Goal: Task Accomplishment & Management: Use online tool/utility

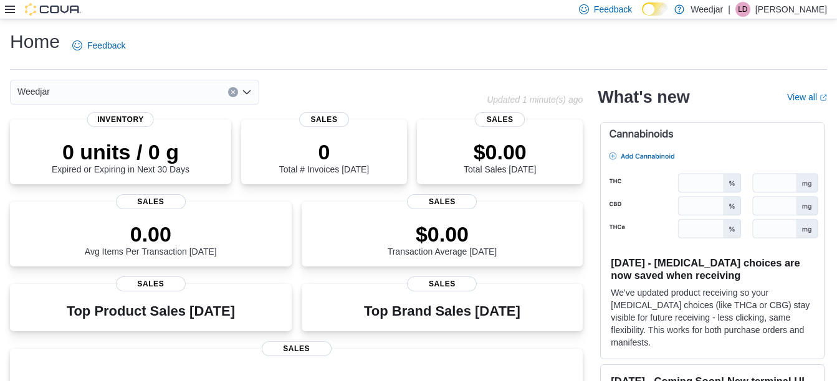
click at [9, 6] on icon at bounding box center [10, 9] width 10 height 7
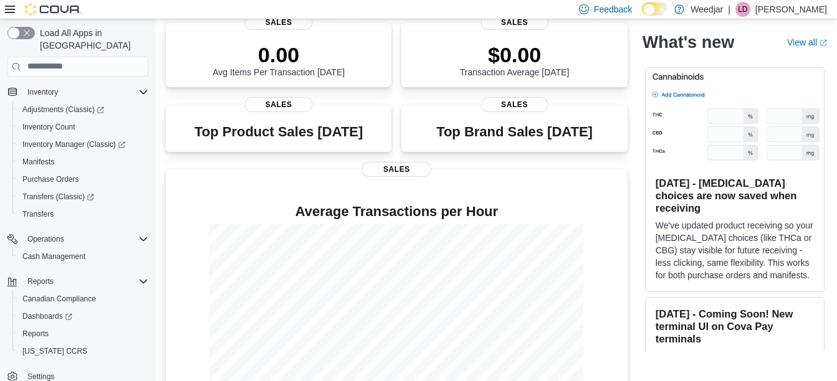
scroll to position [232, 0]
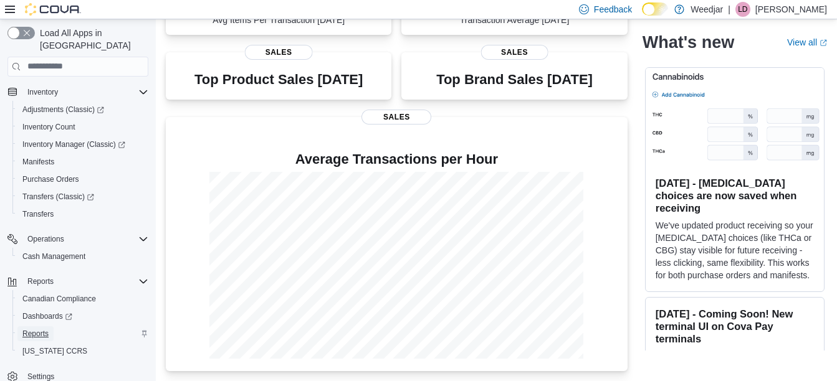
click at [35, 329] on span "Reports" at bounding box center [35, 334] width 26 height 10
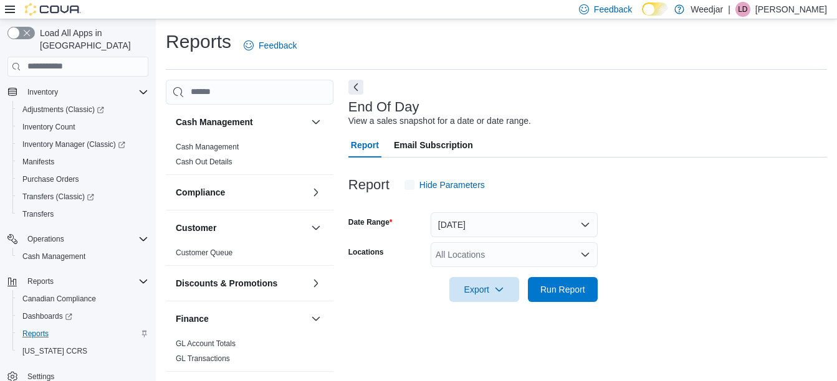
scroll to position [19, 0]
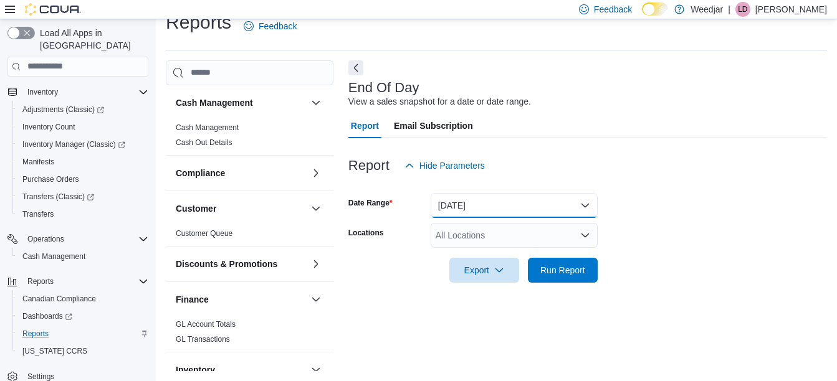
click at [516, 204] on button "[DATE]" at bounding box center [513, 205] width 167 height 25
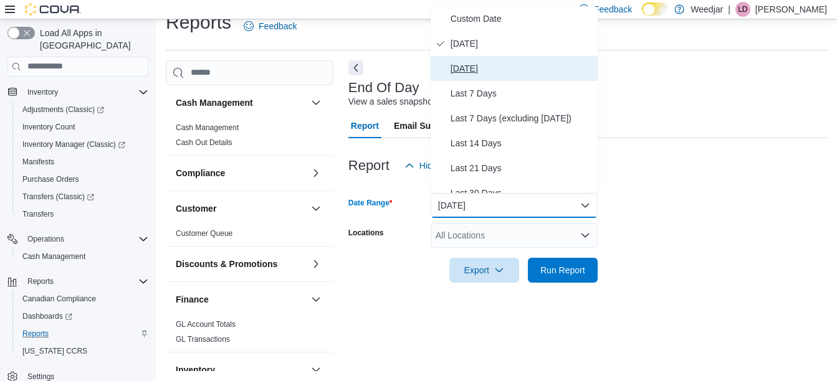
click at [474, 62] on span "[DATE]" at bounding box center [521, 68] width 142 height 15
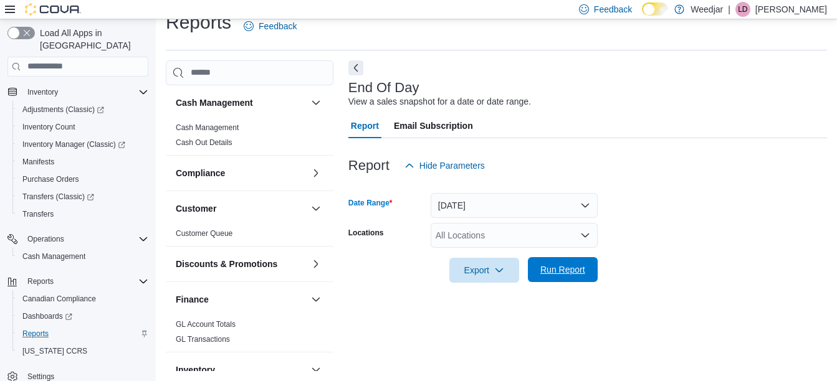
click at [550, 270] on span "Run Report" at bounding box center [562, 269] width 45 height 12
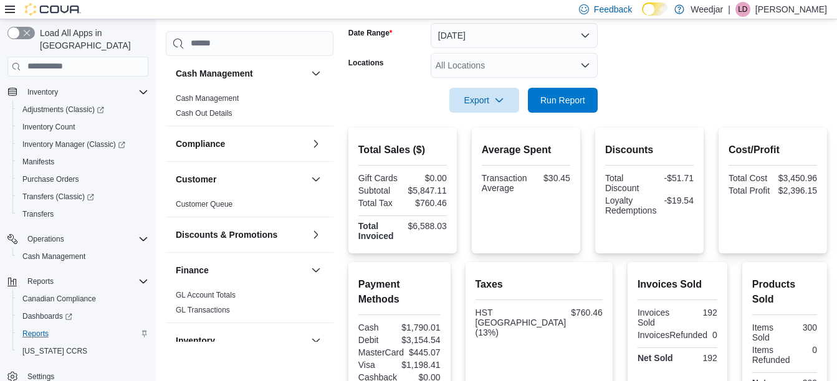
scroll to position [189, 0]
